Goal: Check status: Check status

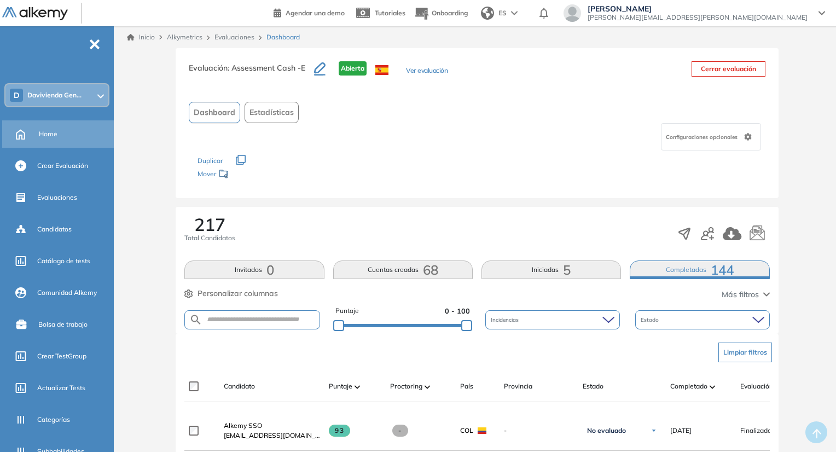
click at [65, 143] on div "Home" at bounding box center [59, 133] width 114 height 27
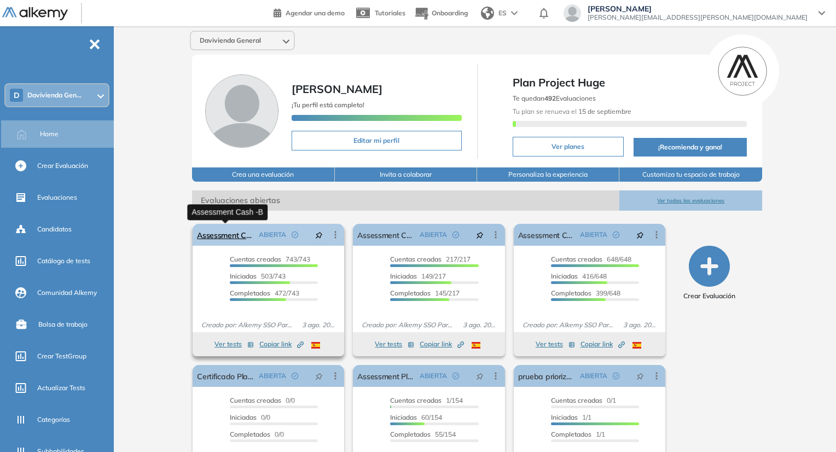
click at [238, 241] on link "Assessment Cash -B" at bounding box center [225, 235] width 57 height 22
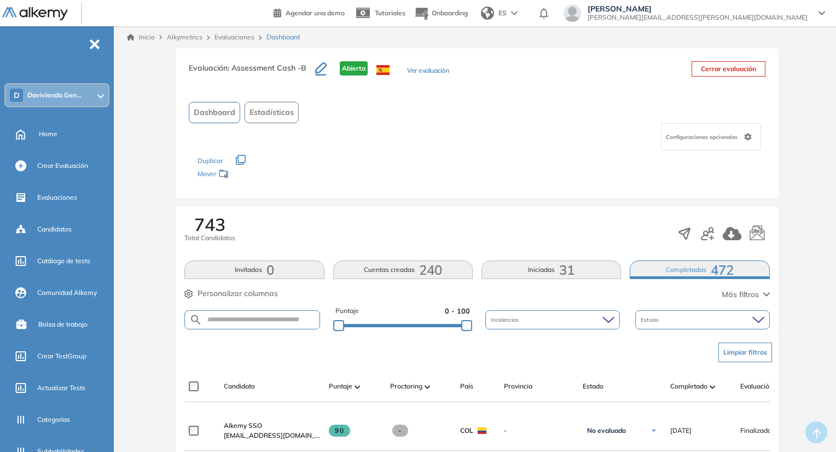
click at [735, 269] on button "Completadas 472" at bounding box center [700, 269] width 140 height 19
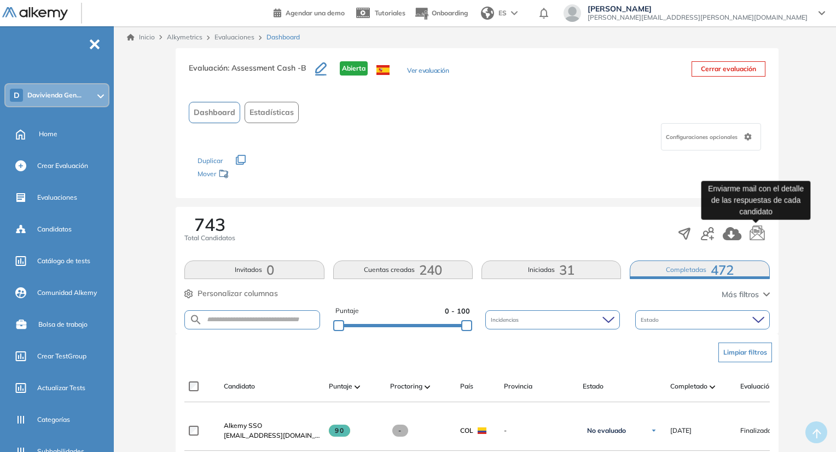
click at [759, 240] on icon "button" at bounding box center [757, 233] width 16 height 16
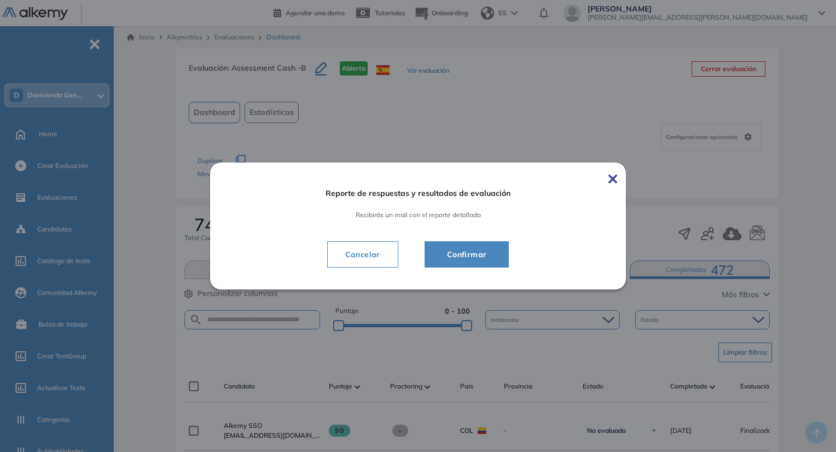
click at [482, 254] on span "Confirmar" at bounding box center [466, 254] width 57 height 13
